Goal: Transaction & Acquisition: Download file/media

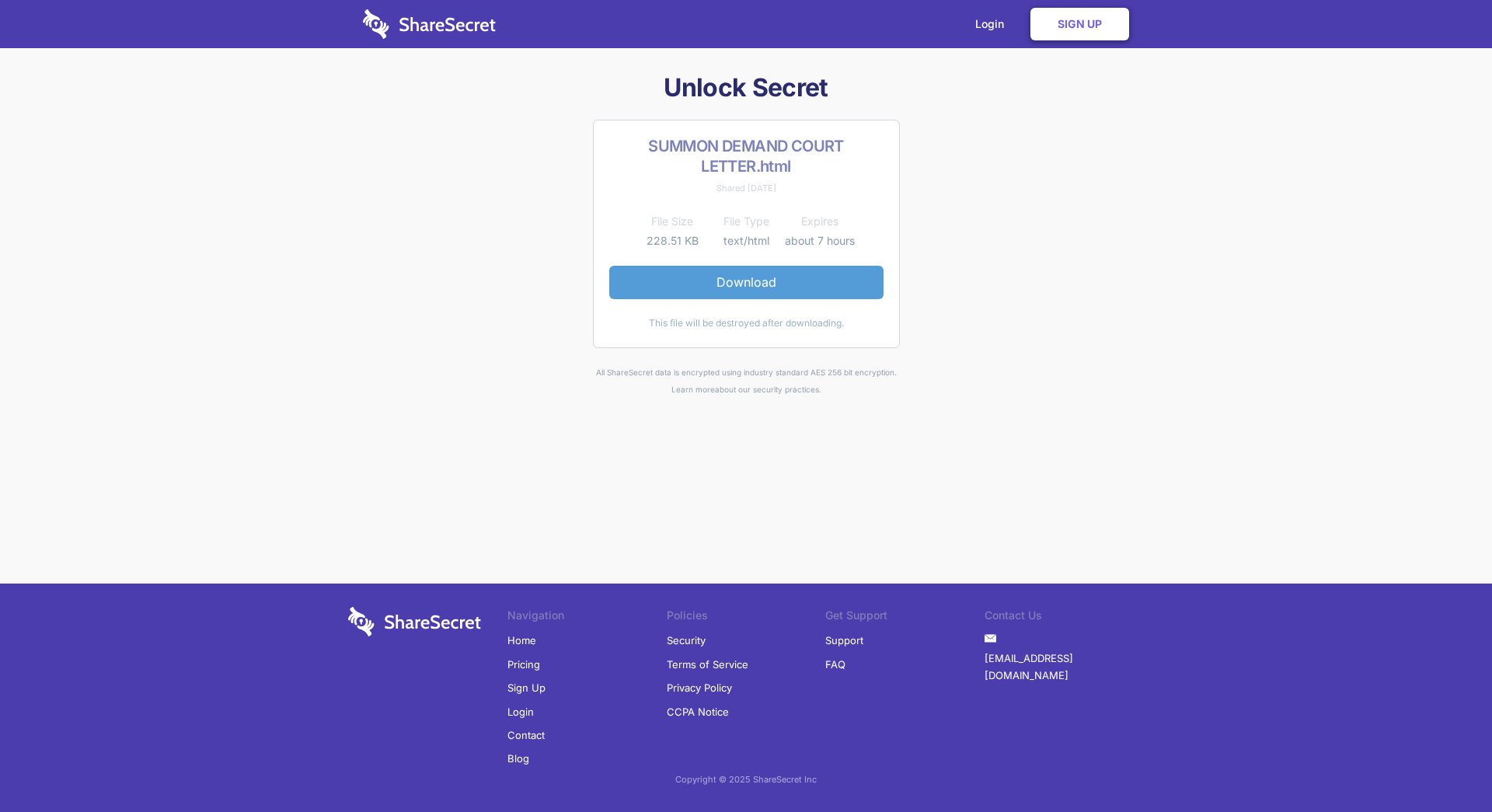
click at [681, 295] on link "Download" at bounding box center [746, 281] width 274 height 32
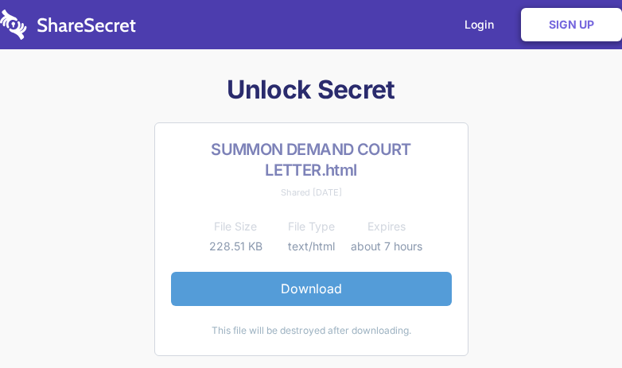
click at [307, 286] on link "Download" at bounding box center [311, 288] width 281 height 33
click at [275, 298] on link "Download" at bounding box center [311, 288] width 281 height 33
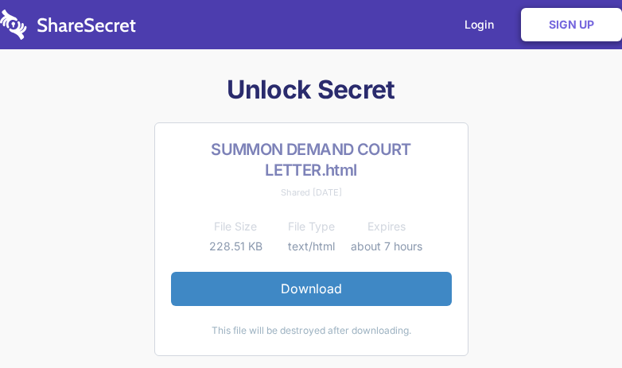
drag, startPoint x: 510, startPoint y: 55, endPoint x: 431, endPoint y: 0, distance: 96.0
click at [510, 55] on div "Login Sign Up Unlock Secret SUMMON DEMAND COURT LETTER.html Shared [DATE] File …" at bounding box center [311, 321] width 622 height 642
